Goal: Information Seeking & Learning: Learn about a topic

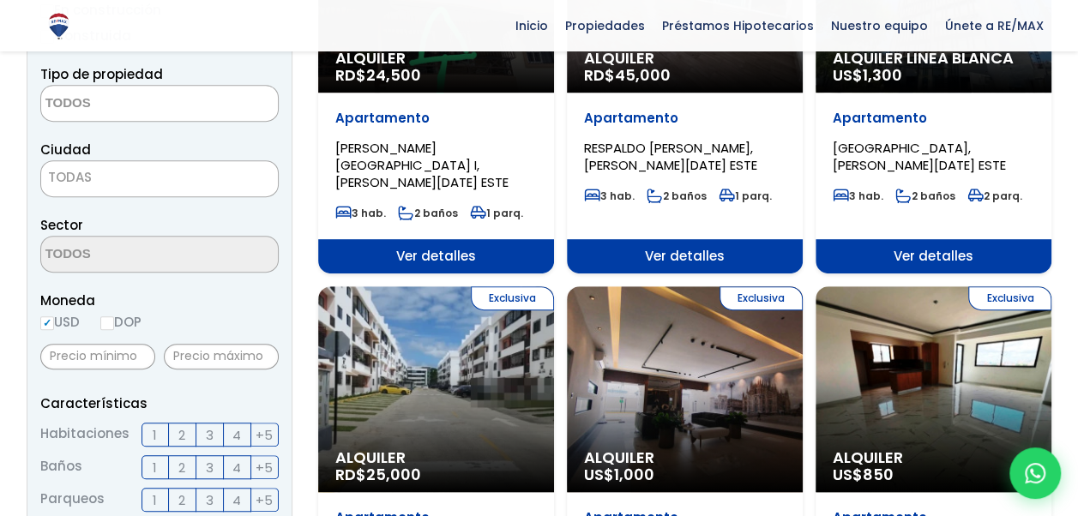
scroll to position [360, 0]
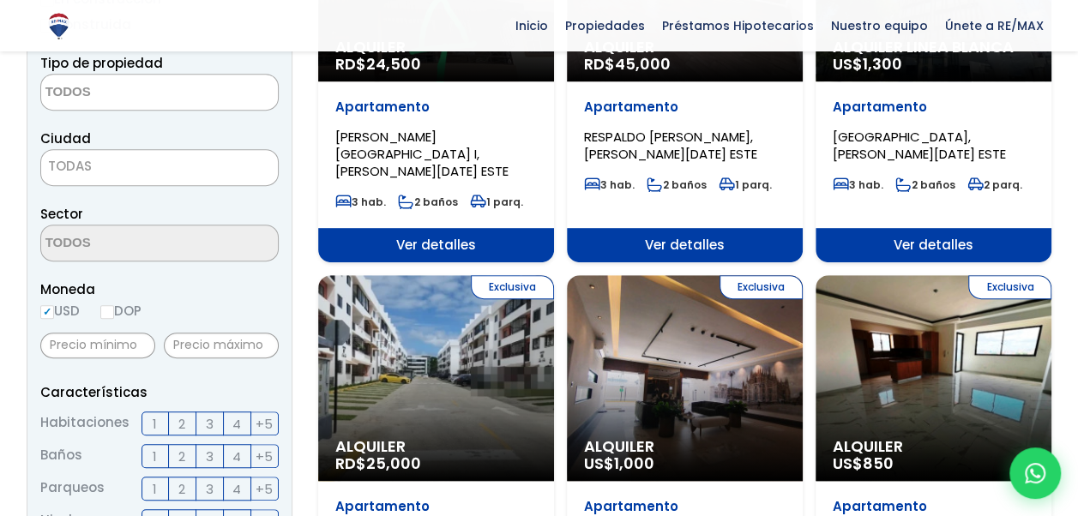
click at [170, 105] on textarea "Search" at bounding box center [124, 93] width 166 height 37
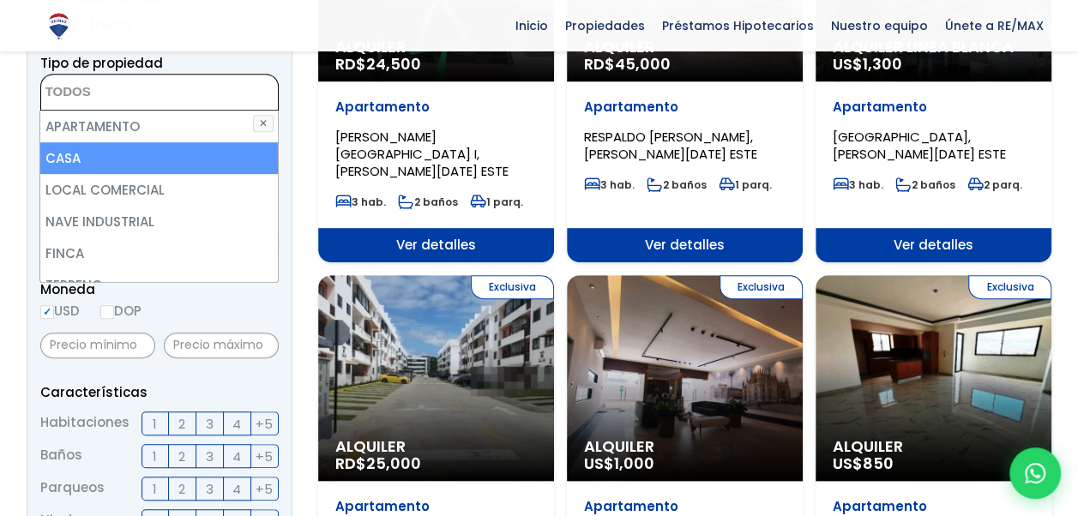
click at [148, 163] on li "CASA" at bounding box center [159, 158] width 238 height 32
select select "house"
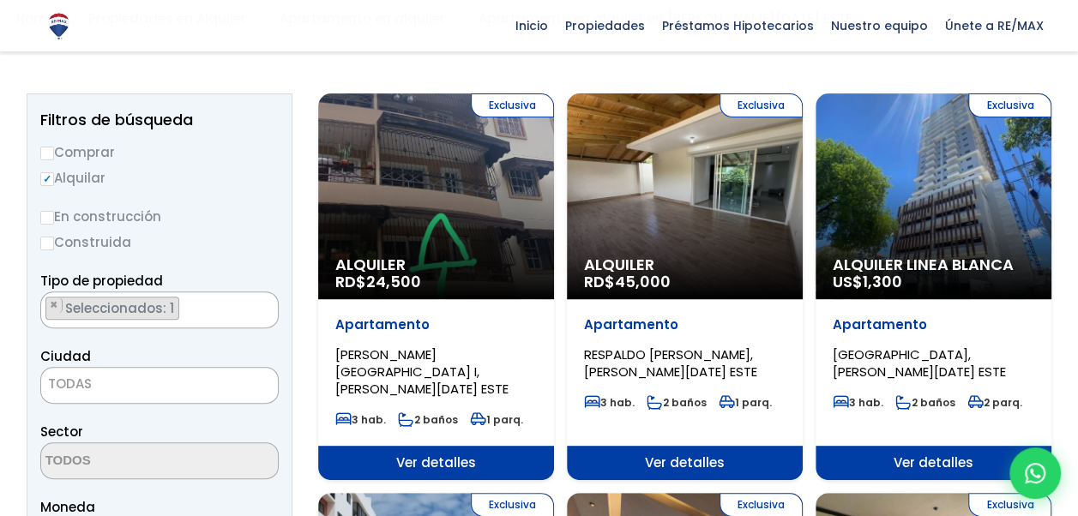
scroll to position [142, 0]
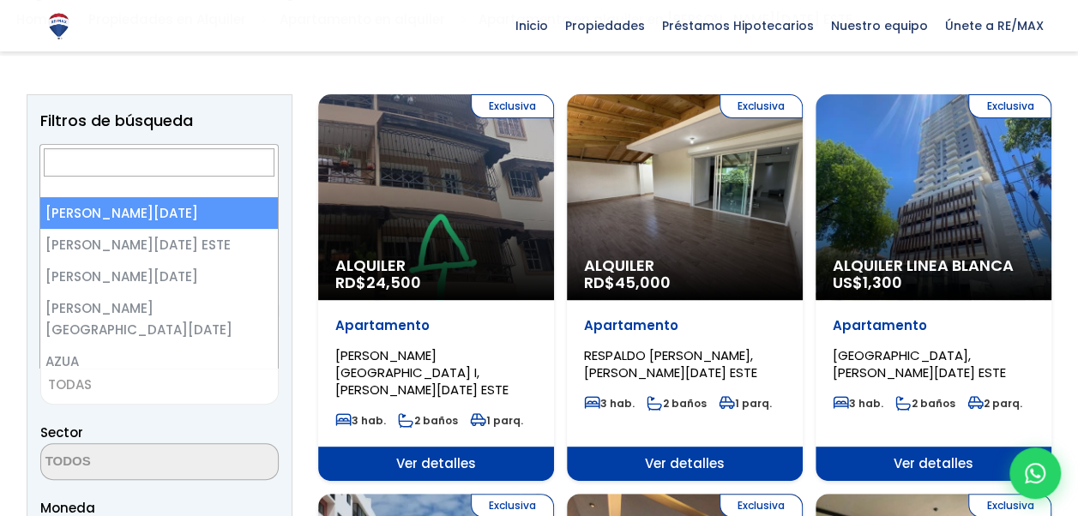
click at [106, 383] on span "TODAS" at bounding box center [159, 385] width 237 height 24
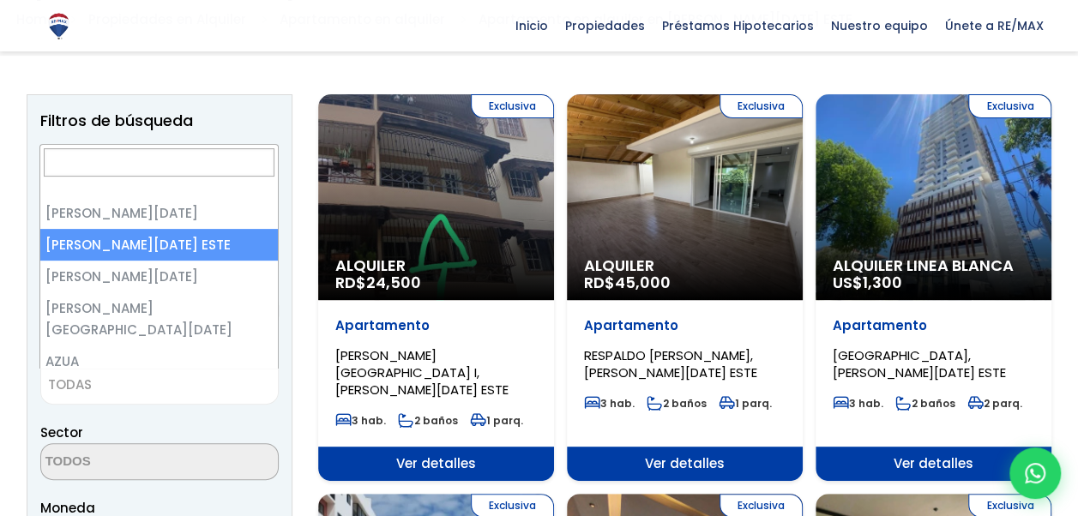
select select "148"
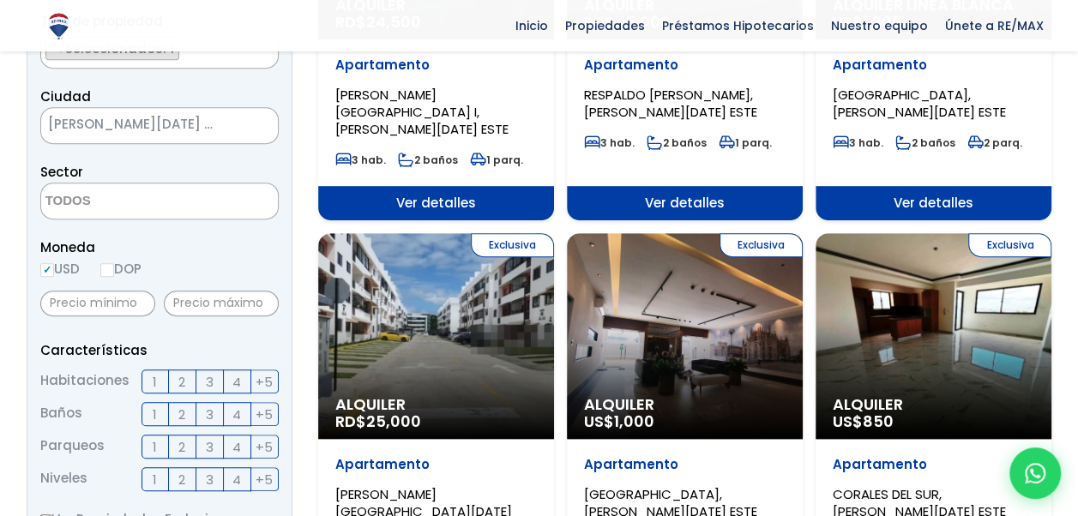
scroll to position [407, 0]
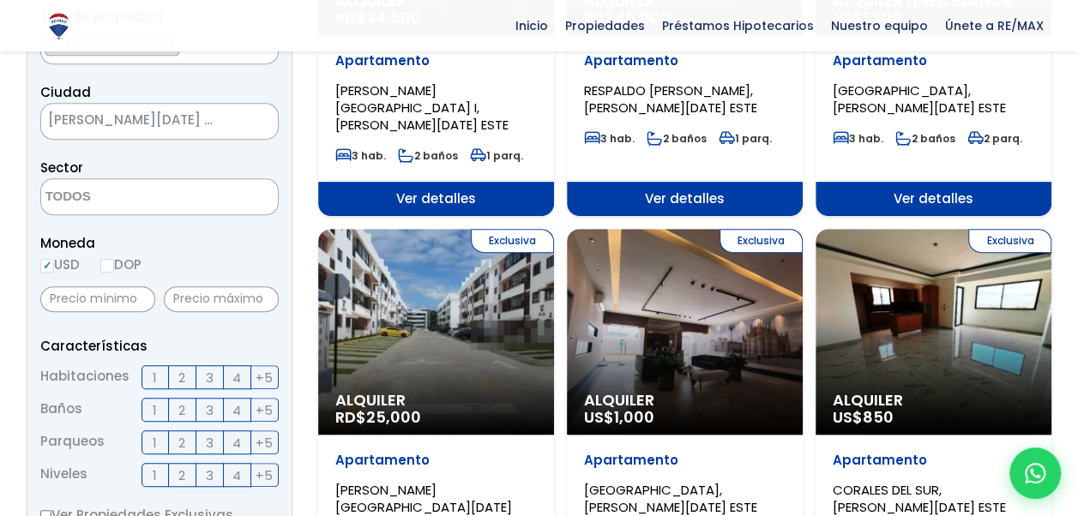
click at [112, 264] on input "DOP" at bounding box center [107, 266] width 14 height 14
radio input "true"
click at [196, 305] on input "text" at bounding box center [221, 299] width 115 height 26
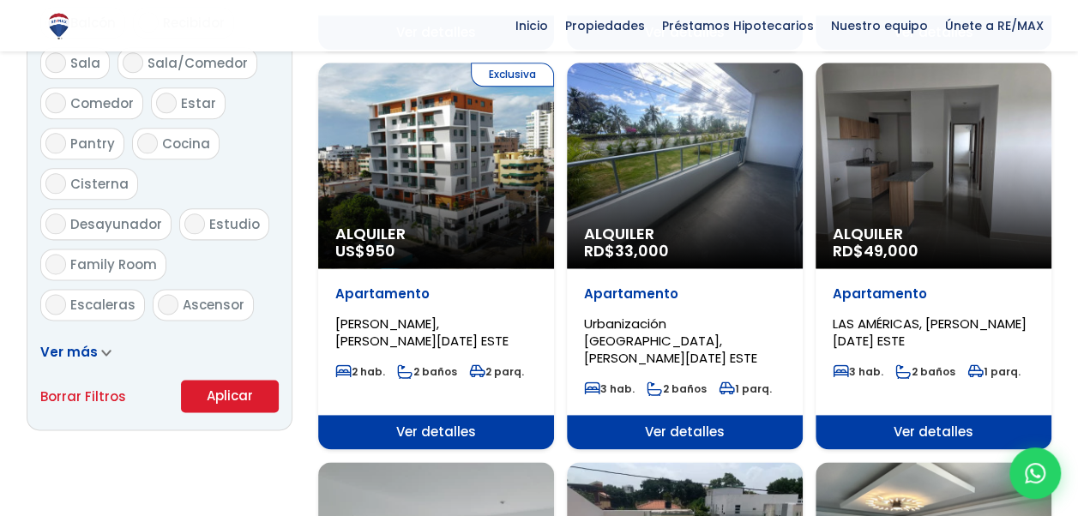
scroll to position [983, 0]
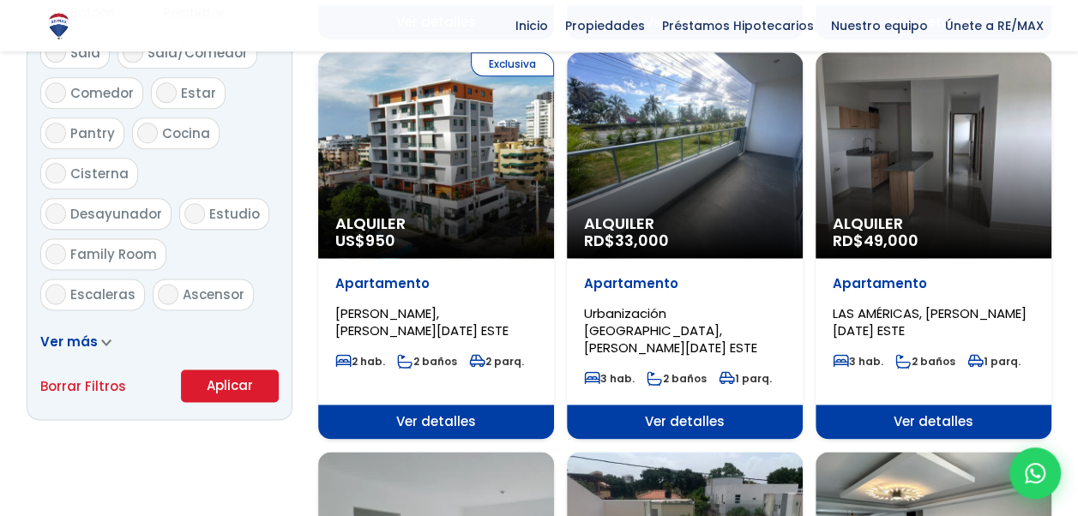
type input "12,000"
click at [208, 388] on button "Aplicar" at bounding box center [230, 386] width 98 height 33
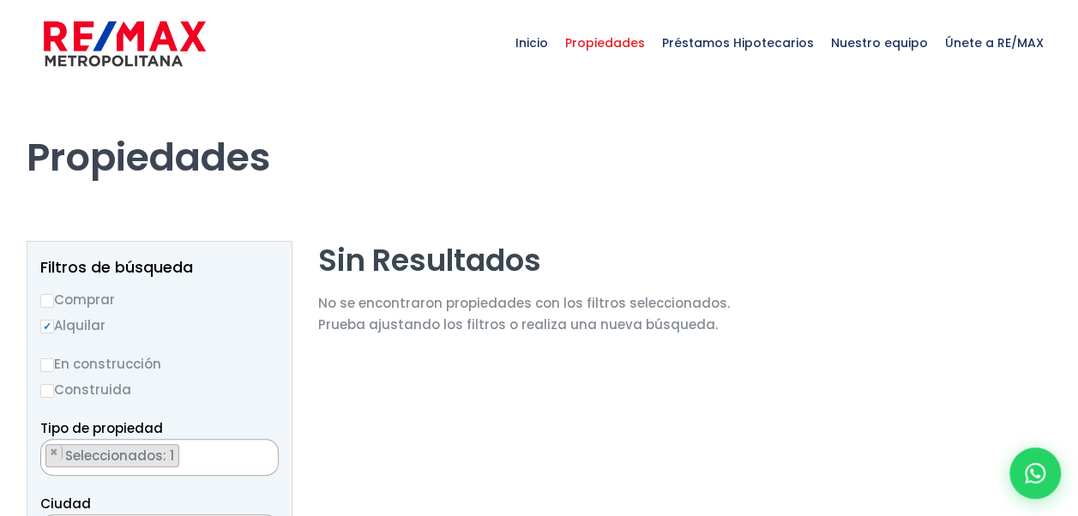
click at [156, 452] on span "Seleccionados: 1" at bounding box center [120, 456] width 115 height 18
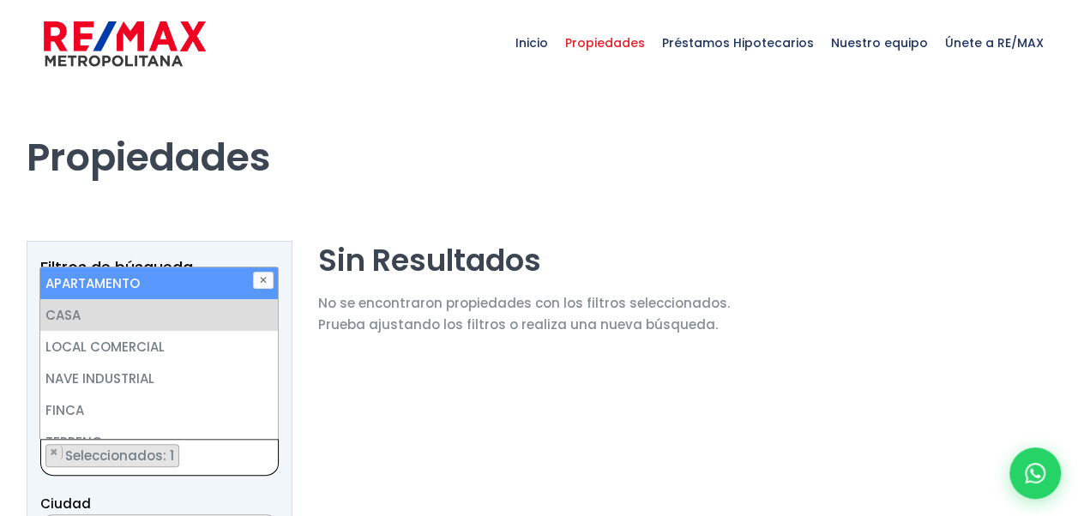
click at [154, 290] on li "APARTAMENTO" at bounding box center [159, 284] width 238 height 32
select select "apartment"
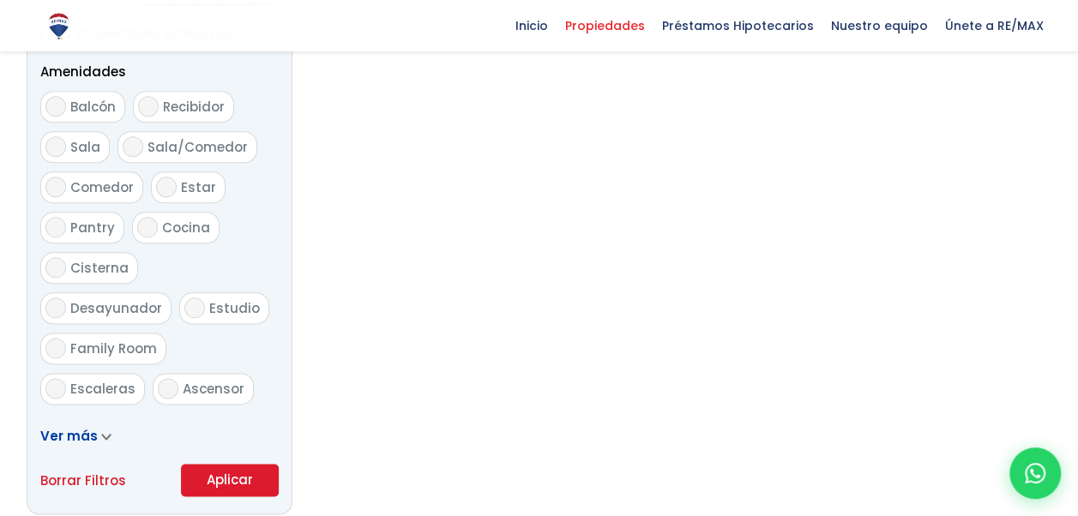
scroll to position [896, 0]
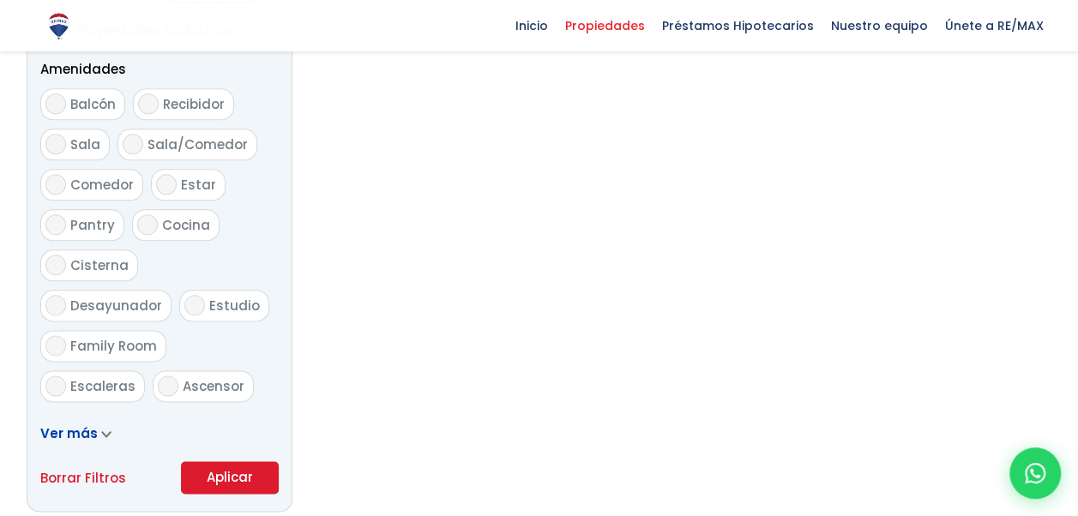
click at [240, 475] on button "Aplicar" at bounding box center [230, 477] width 98 height 33
